Goal: Communication & Community: Share content

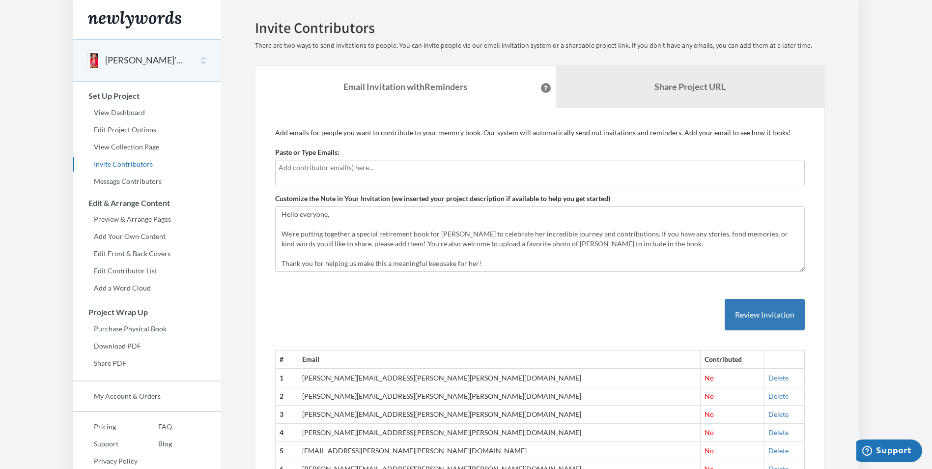
click at [391, 171] on input "text" at bounding box center [540, 167] width 523 height 11
drag, startPoint x: 302, startPoint y: 160, endPoint x: 284, endPoint y: 176, distance: 23.6
click at [284, 176] on div at bounding box center [540, 173] width 530 height 27
drag, startPoint x: 289, startPoint y: 173, endPoint x: 281, endPoint y: 166, distance: 11.5
click at [281, 166] on input "text" at bounding box center [540, 167] width 523 height 11
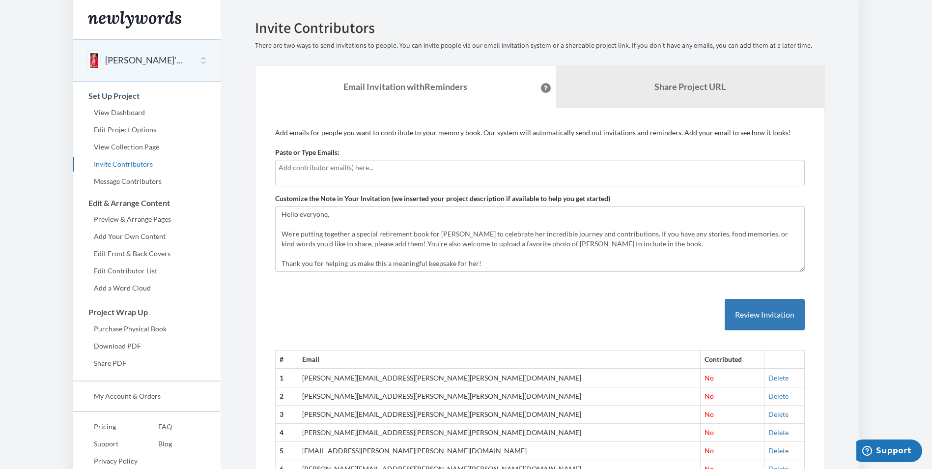
click at [458, 166] on input "text" at bounding box center [540, 167] width 523 height 11
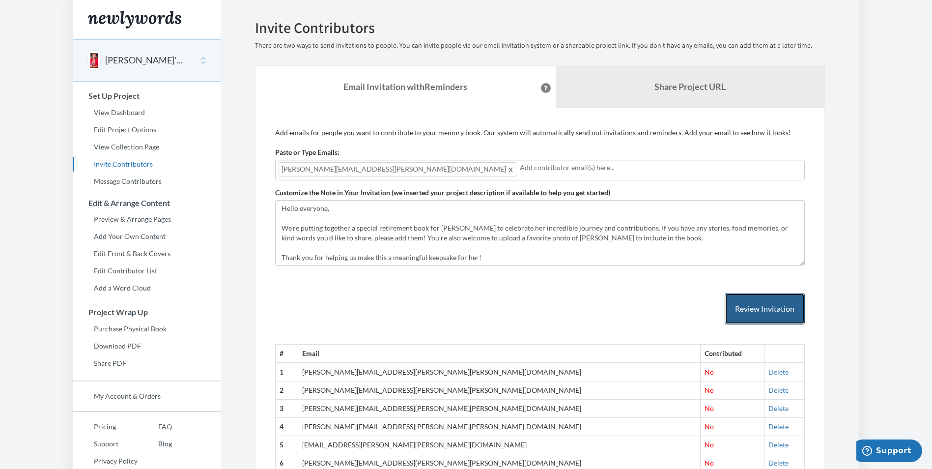
click at [768, 310] on button "Review Invitation" at bounding box center [765, 309] width 80 height 32
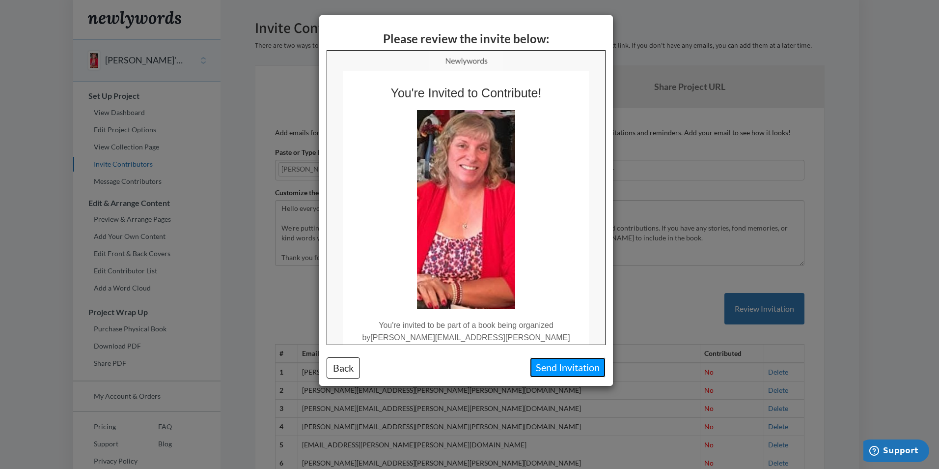
click at [544, 365] on button "Send Invitation" at bounding box center [568, 367] width 76 height 20
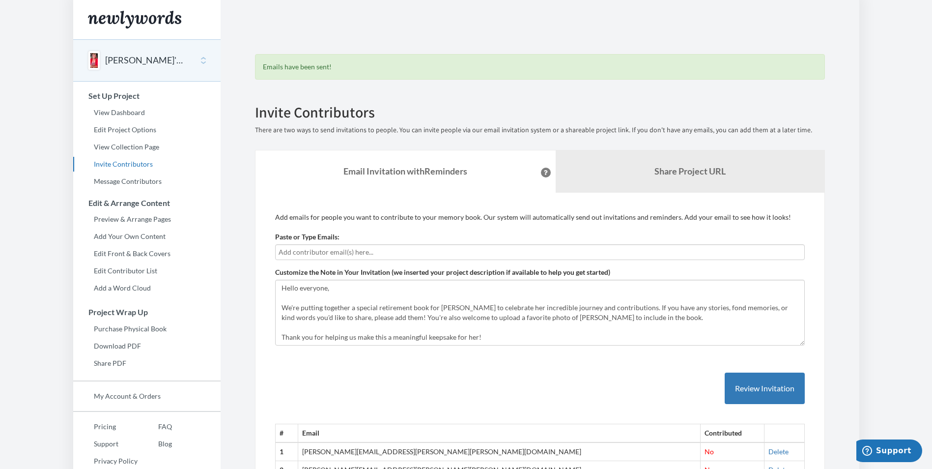
click at [397, 253] on input "text" at bounding box center [540, 252] width 523 height 11
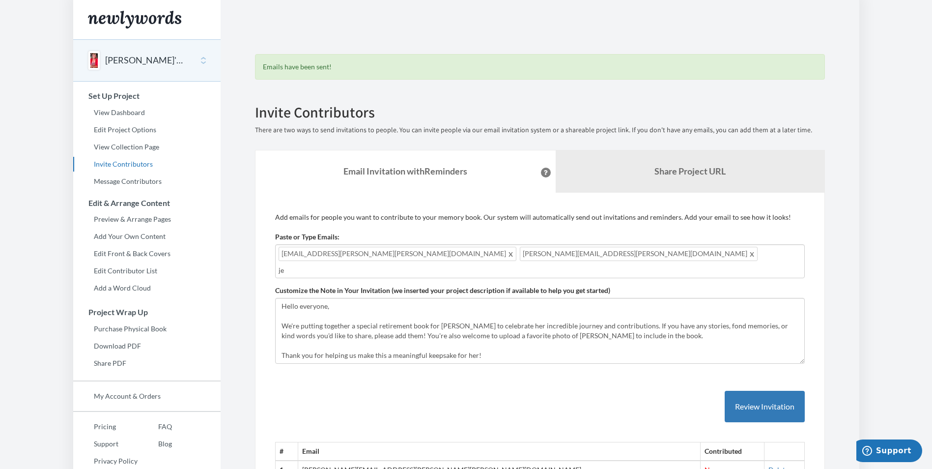
type input "j"
click at [484, 265] on input "text" at bounding box center [540, 270] width 523 height 11
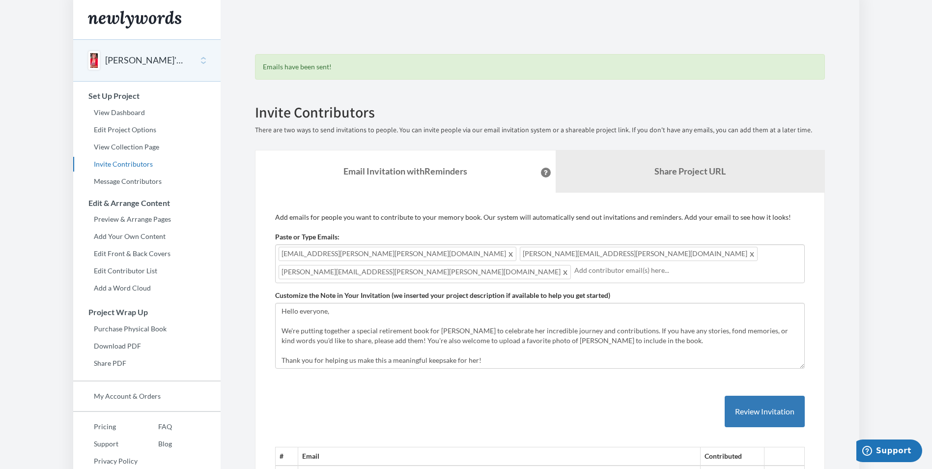
click at [612, 260] on div "[EMAIL_ADDRESS][PERSON_NAME][PERSON_NAME][DOMAIN_NAME] [PERSON_NAME][EMAIL_ADDR…" at bounding box center [540, 263] width 530 height 39
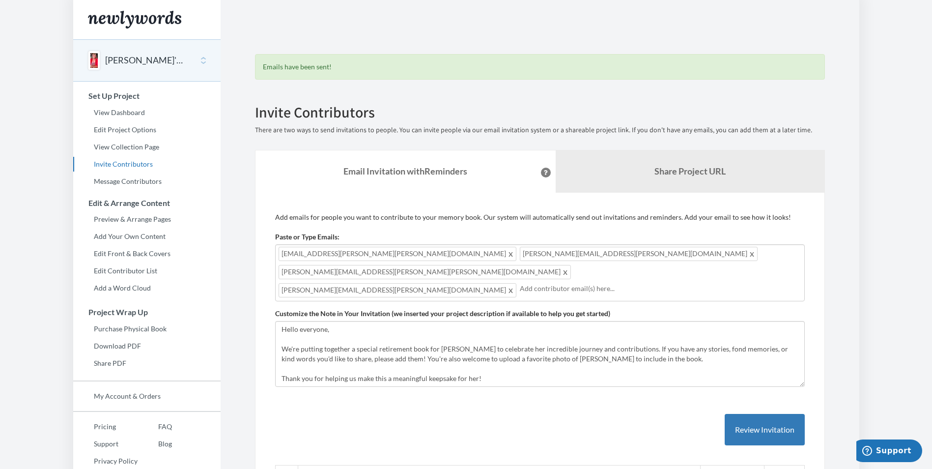
click at [702, 257] on div "[EMAIL_ADDRESS][PERSON_NAME][PERSON_NAME][DOMAIN_NAME] [PERSON_NAME][EMAIL_ADDR…" at bounding box center [540, 272] width 530 height 57
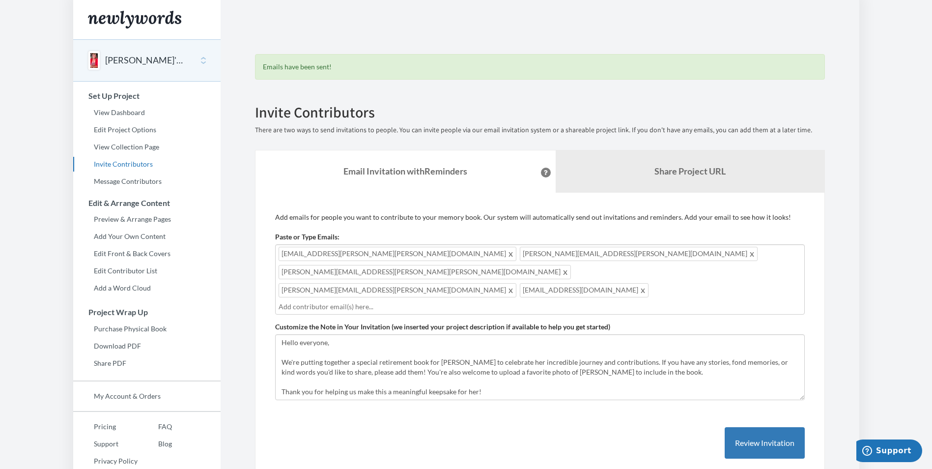
click at [356, 301] on input "text" at bounding box center [540, 306] width 523 height 11
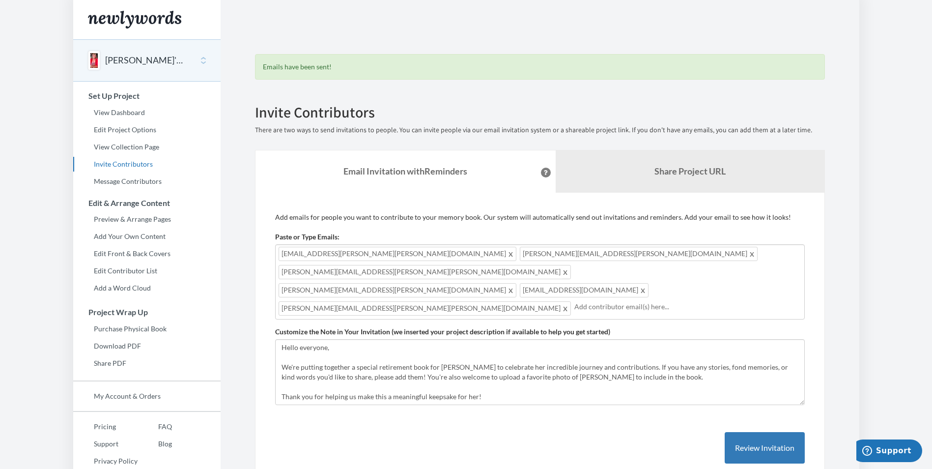
click at [569, 266] on span at bounding box center [565, 272] width 7 height 12
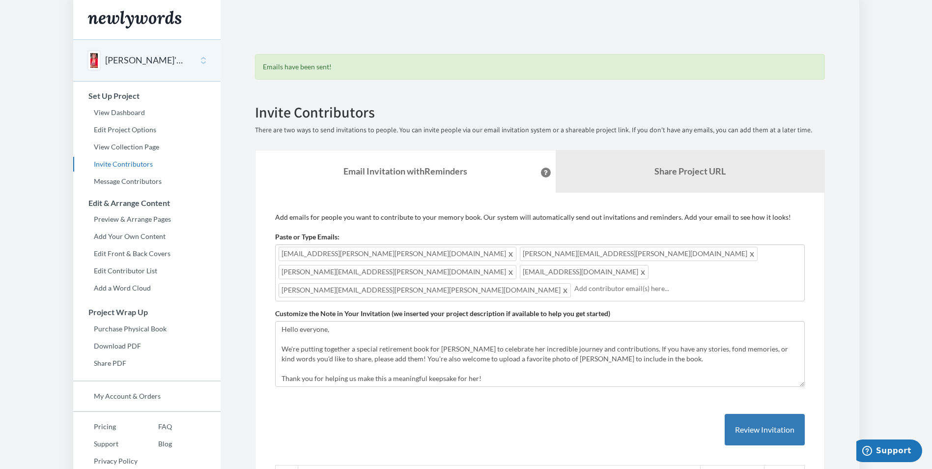
click at [574, 283] on input "text" at bounding box center [687, 288] width 227 height 11
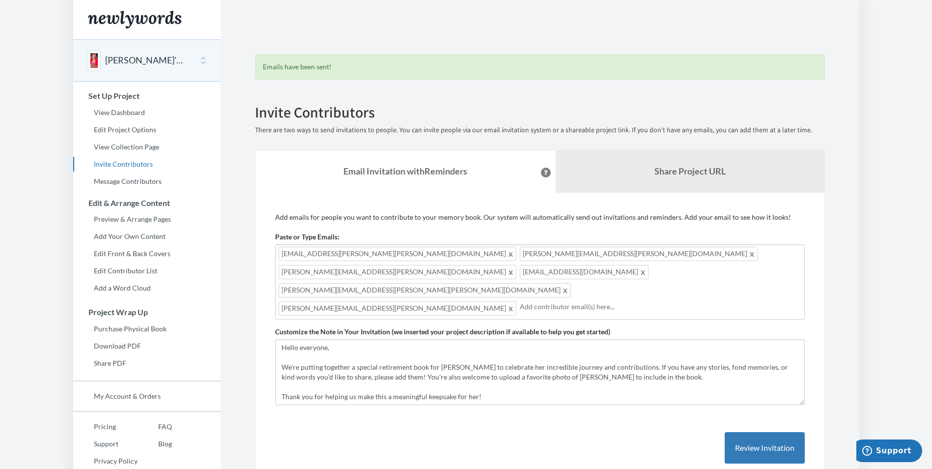
click at [520, 301] on input "text" at bounding box center [661, 306] width 282 height 11
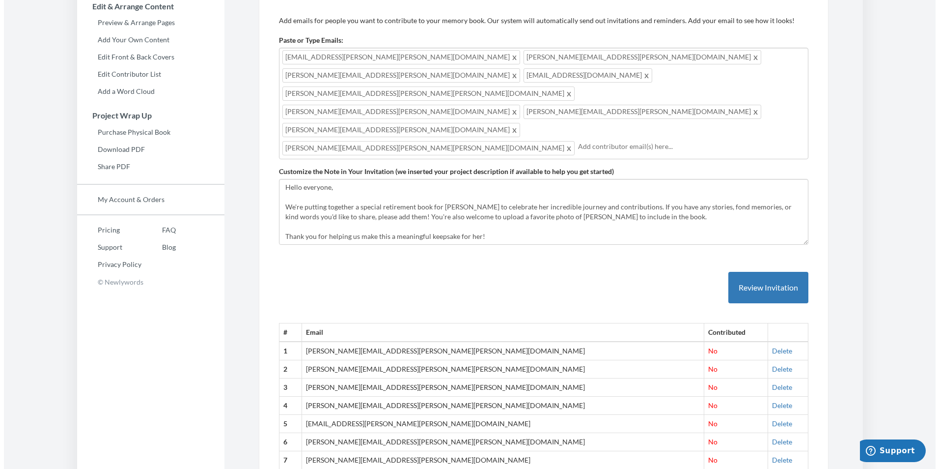
scroll to position [49, 0]
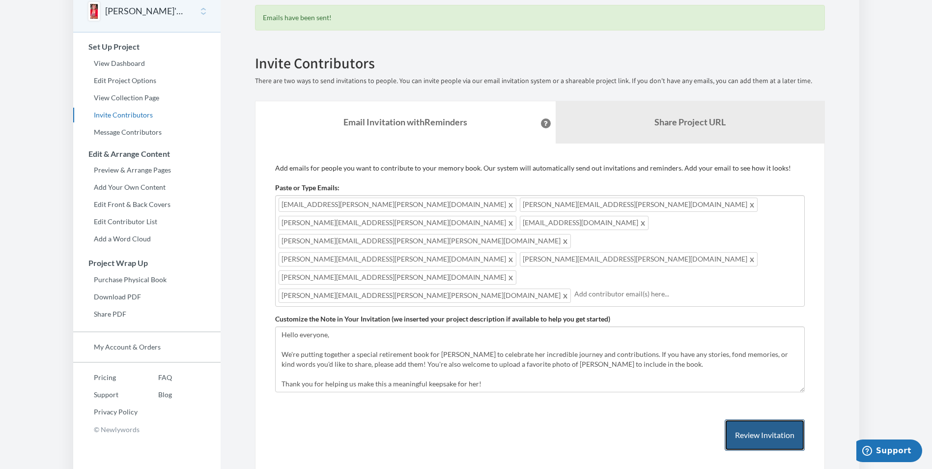
click at [768, 419] on button "Review Invitation" at bounding box center [765, 435] width 80 height 32
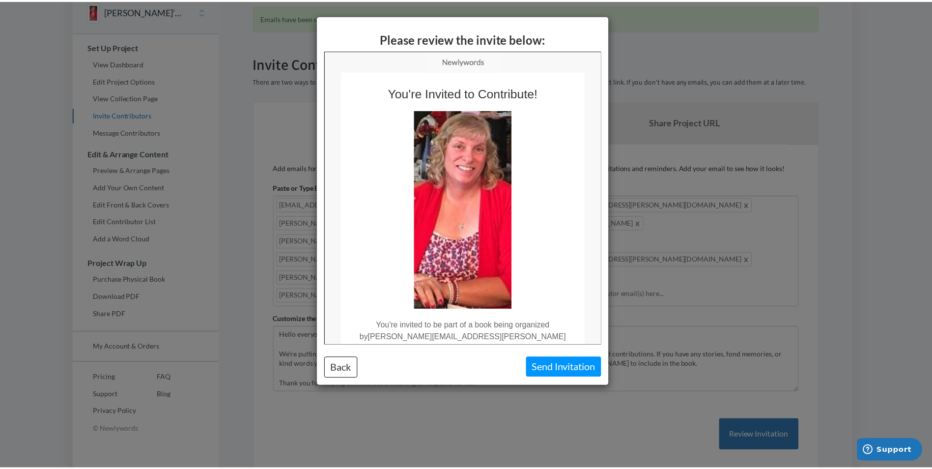
scroll to position [0, 0]
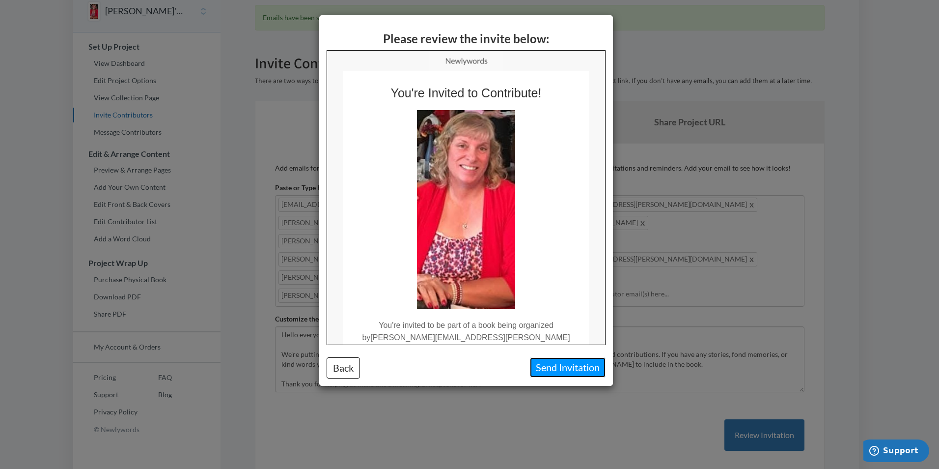
click at [547, 368] on button "Send Invitation" at bounding box center [568, 367] width 76 height 20
